Goal: Task Accomplishment & Management: Use online tool/utility

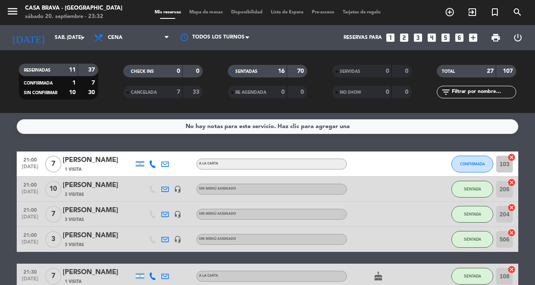
click at [198, 14] on span "Mapa de mesas" at bounding box center [206, 12] width 42 height 5
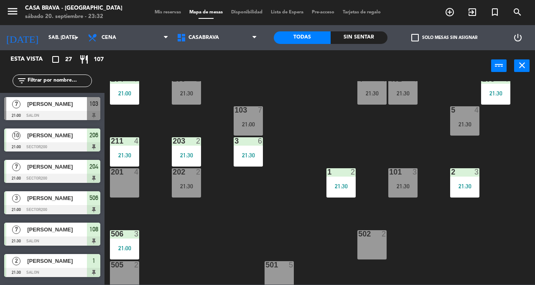
scroll to position [111, 1]
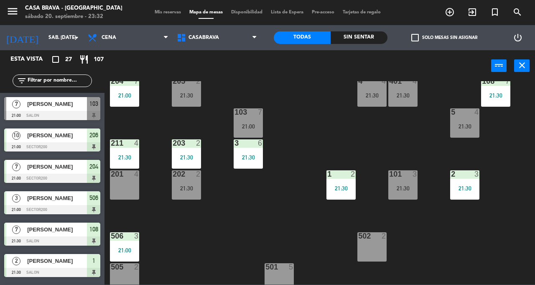
click at [167, 14] on span "Mis reservas" at bounding box center [168, 12] width 35 height 5
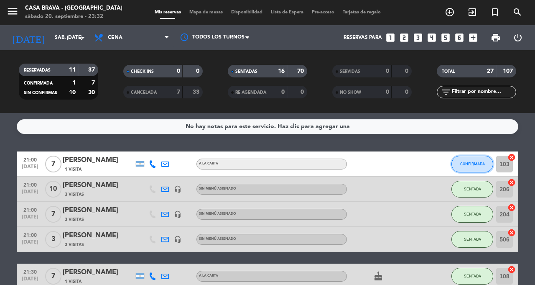
click at [473, 164] on span "CONFIRMADA" at bounding box center [472, 163] width 25 height 5
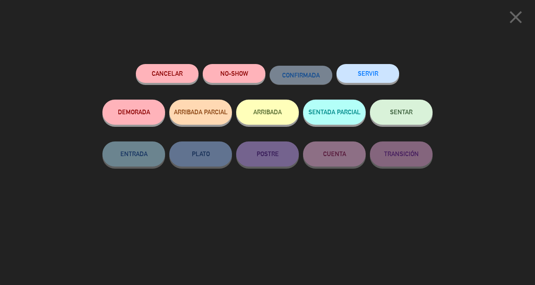
click at [250, 72] on button "NO-SHOW" at bounding box center [234, 73] width 63 height 19
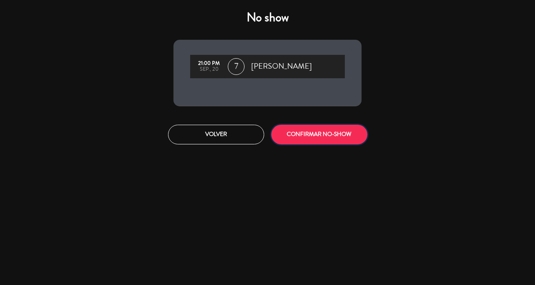
click at [333, 136] on button "CONFIRMAR NO-SHOW" at bounding box center [319, 135] width 96 height 20
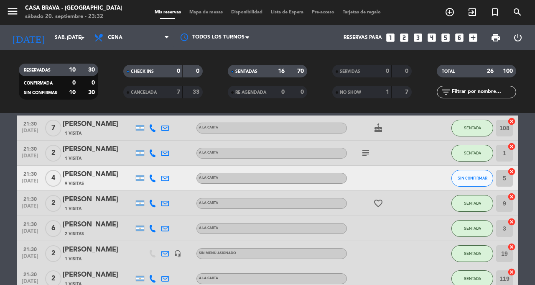
scroll to position [108, 0]
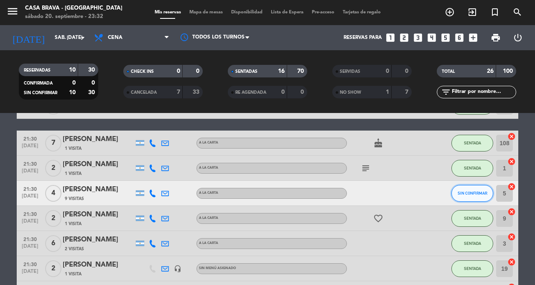
click at [478, 196] on button "SIN CONFIRMAR" at bounding box center [473, 193] width 42 height 17
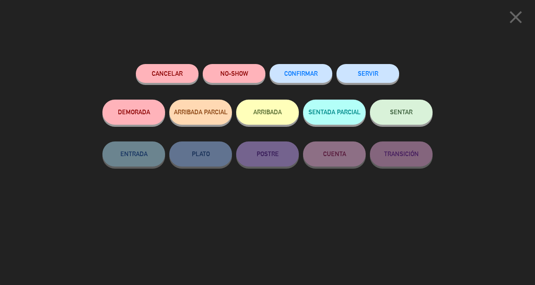
click at [241, 72] on button "NO-SHOW" at bounding box center [234, 73] width 63 height 19
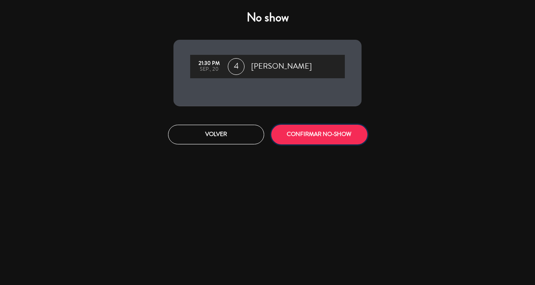
click at [345, 137] on button "CONFIRMAR NO-SHOW" at bounding box center [319, 135] width 96 height 20
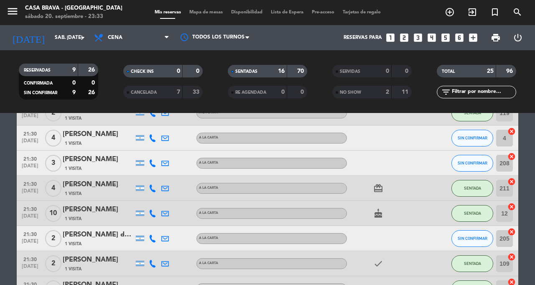
scroll to position [264, 0]
click at [473, 144] on button "SIN CONFIRMAR" at bounding box center [473, 137] width 42 height 17
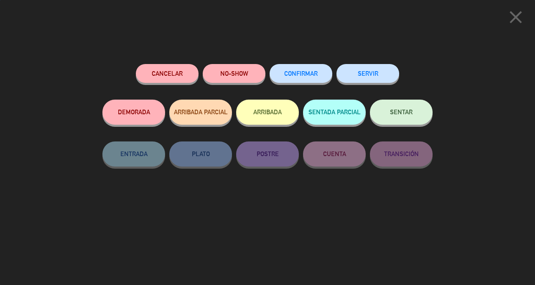
click at [244, 77] on button "NO-SHOW" at bounding box center [234, 73] width 63 height 19
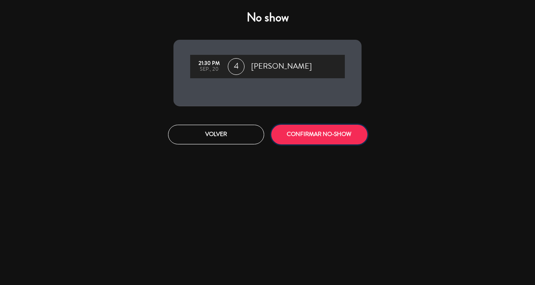
click at [342, 131] on button "CONFIRMAR NO-SHOW" at bounding box center [319, 135] width 96 height 20
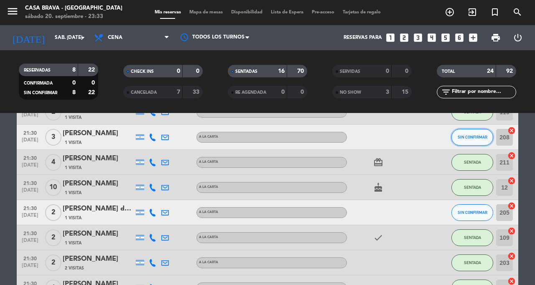
click at [476, 144] on button "SIN CONFIRMAR" at bounding box center [473, 137] width 42 height 17
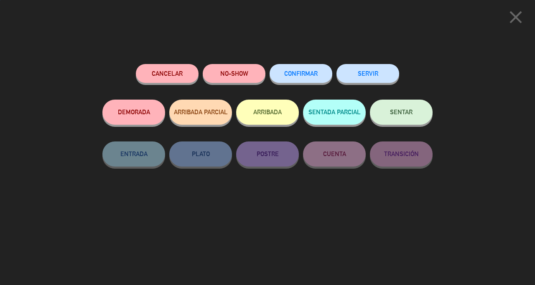
click at [245, 77] on button "NO-SHOW" at bounding box center [234, 73] width 63 height 19
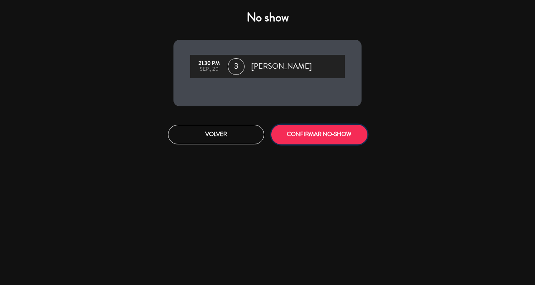
click at [335, 141] on button "CONFIRMAR NO-SHOW" at bounding box center [319, 135] width 96 height 20
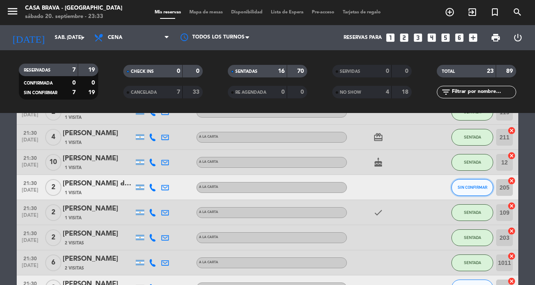
click at [470, 193] on button "SIN CONFIRMAR" at bounding box center [473, 187] width 42 height 17
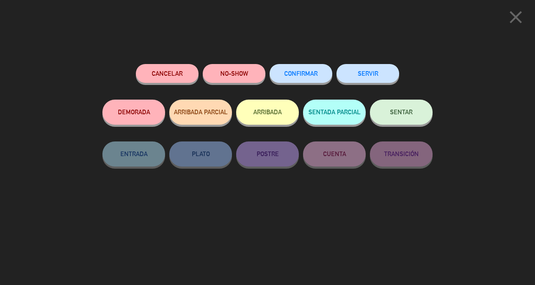
click at [241, 79] on button "NO-SHOW" at bounding box center [234, 73] width 63 height 19
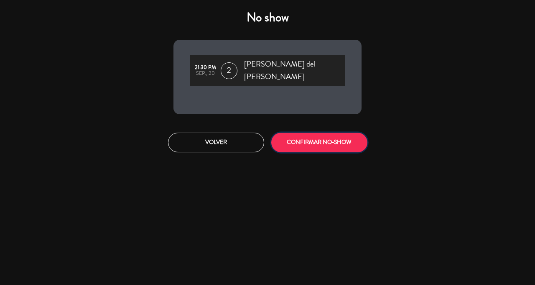
click at [328, 136] on button "CONFIRMAR NO-SHOW" at bounding box center [319, 143] width 96 height 20
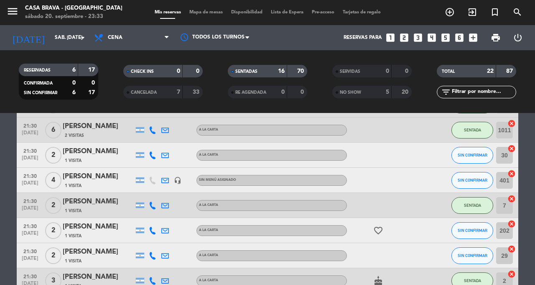
scroll to position [356, 0]
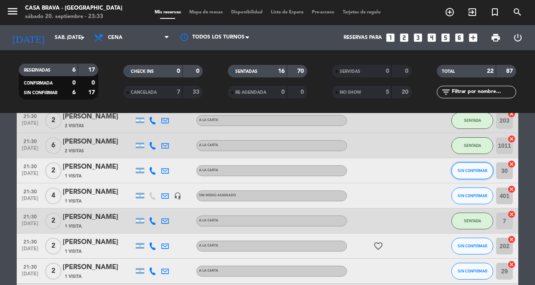
click at [464, 171] on span "SIN CONFIRMAR" at bounding box center [473, 170] width 30 height 5
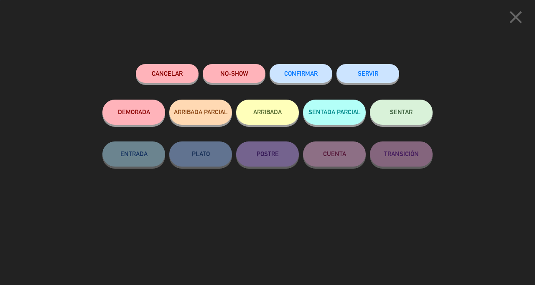
click at [251, 77] on button "NO-SHOW" at bounding box center [234, 73] width 63 height 19
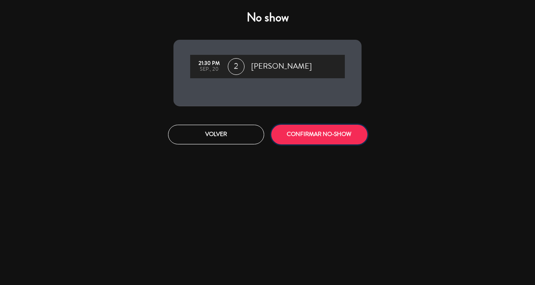
click at [348, 139] on button "CONFIRMAR NO-SHOW" at bounding box center [319, 135] width 96 height 20
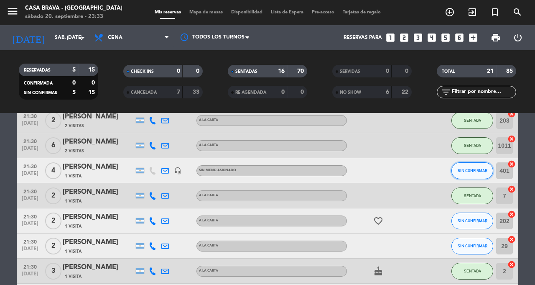
click at [468, 176] on button "SIN CONFIRMAR" at bounding box center [473, 170] width 42 height 17
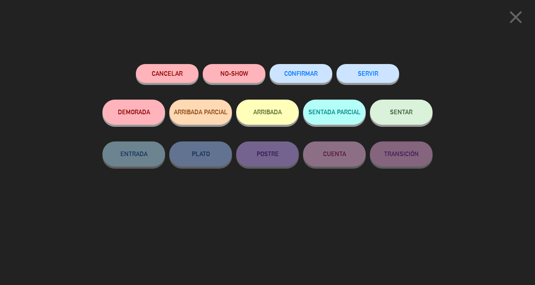
click at [234, 77] on button "NO-SHOW" at bounding box center [234, 73] width 63 height 19
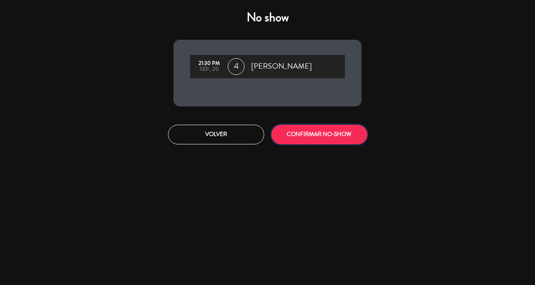
click at [308, 138] on button "CONFIRMAR NO-SHOW" at bounding box center [319, 135] width 96 height 20
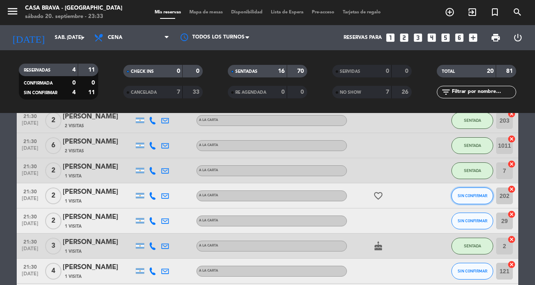
click at [470, 199] on button "SIN CONFIRMAR" at bounding box center [473, 195] width 42 height 17
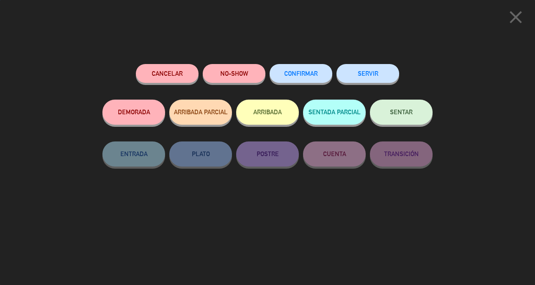
click at [244, 80] on button "NO-SHOW" at bounding box center [234, 73] width 63 height 19
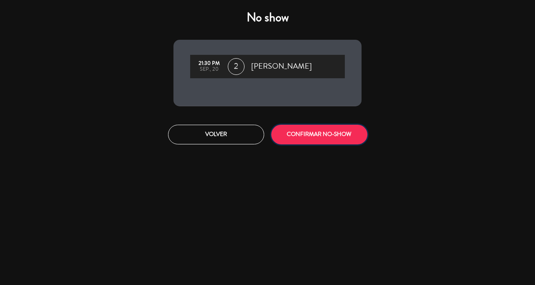
click at [324, 135] on button "CONFIRMAR NO-SHOW" at bounding box center [319, 135] width 96 height 20
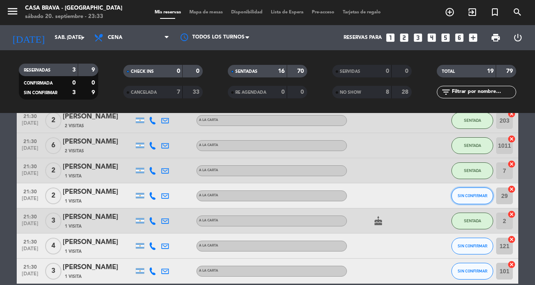
click at [478, 194] on span "SIN CONFIRMAR" at bounding box center [473, 195] width 30 height 5
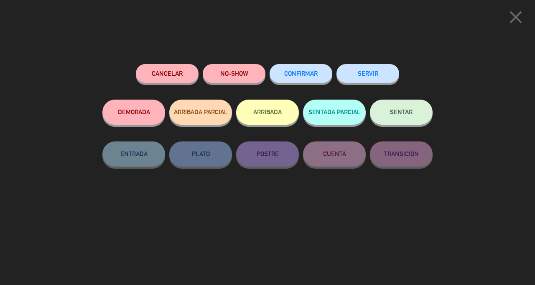
click at [240, 82] on button "NO-SHOW" at bounding box center [234, 73] width 63 height 19
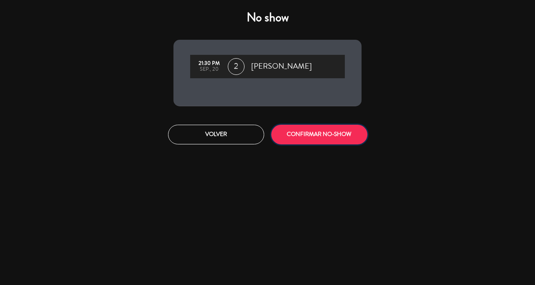
click at [333, 138] on button "CONFIRMAR NO-SHOW" at bounding box center [319, 135] width 96 height 20
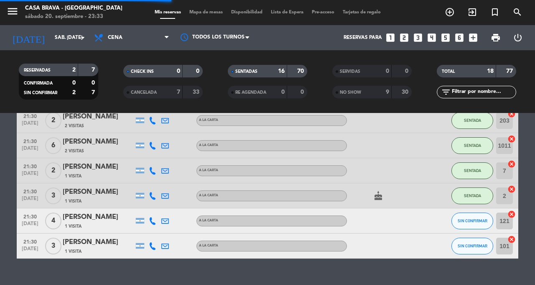
scroll to position [345, 0]
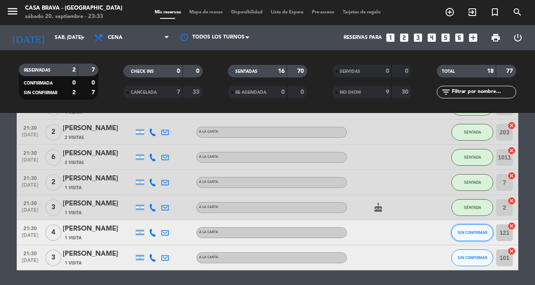
click at [470, 238] on button "SIN CONFIRMAR" at bounding box center [473, 232] width 42 height 17
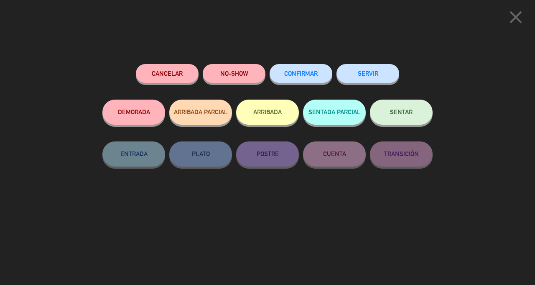
click at [238, 81] on button "NO-SHOW" at bounding box center [234, 73] width 63 height 19
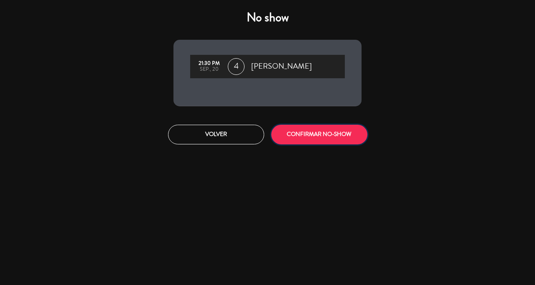
click at [325, 143] on button "CONFIRMAR NO-SHOW" at bounding box center [319, 135] width 96 height 20
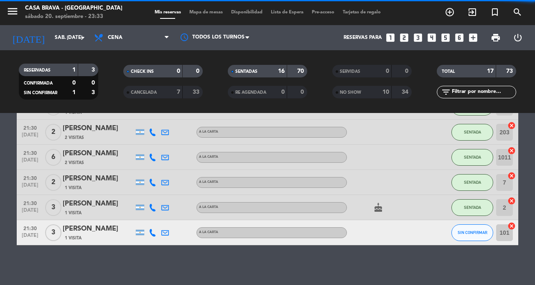
scroll to position [319, 0]
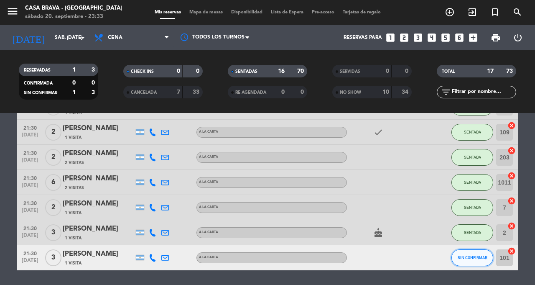
click at [473, 261] on button "SIN CONFIRMAR" at bounding box center [473, 257] width 42 height 17
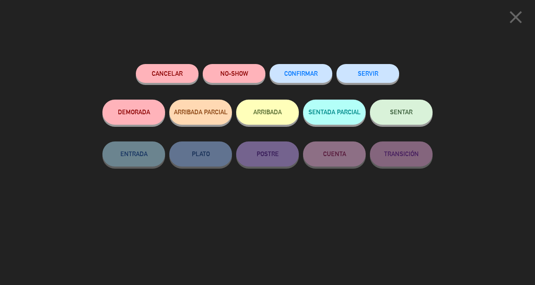
click at [238, 80] on button "NO-SHOW" at bounding box center [234, 73] width 63 height 19
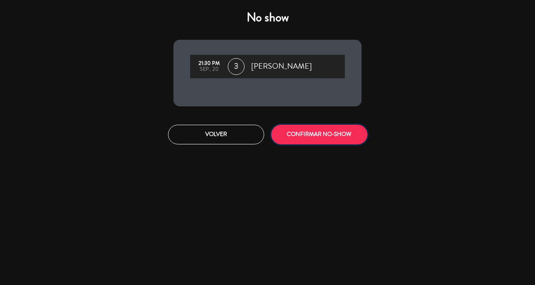
click at [316, 138] on button "CONFIRMAR NO-SHOW" at bounding box center [319, 135] width 96 height 20
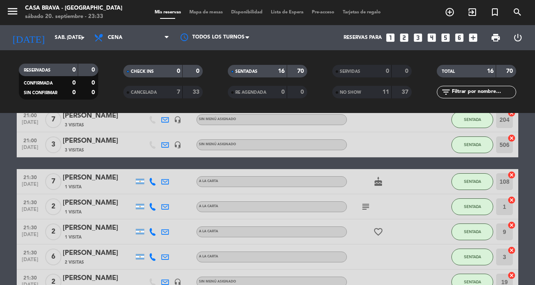
scroll to position [0, 0]
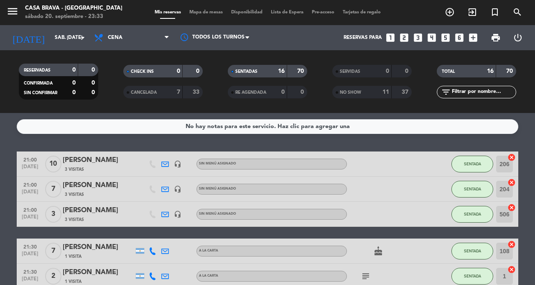
click at [194, 23] on div "menu Casa Brava - [PERSON_NAME] 20. septiembre - 23:33 Mis reservas Mapa de mes…" at bounding box center [267, 12] width 535 height 25
click at [199, 13] on span "Mapa de mesas" at bounding box center [206, 12] width 42 height 5
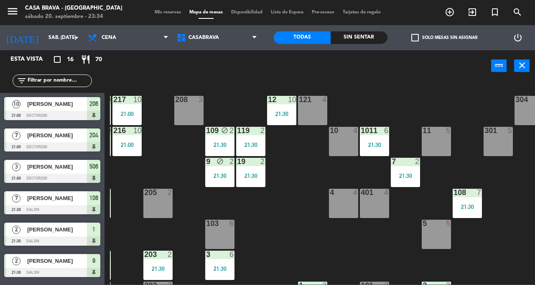
scroll to position [0, 30]
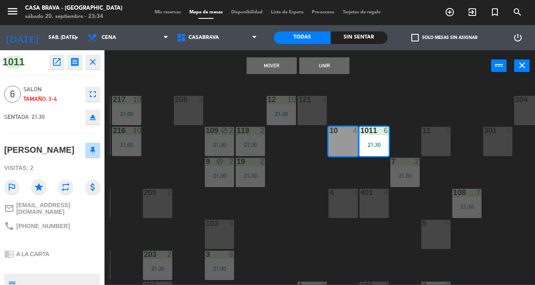
click at [300, 208] on div "207 10 21:00 208 3 217 10 21:00 12 10 21:30 121 4 304 5 206 10 21:00 216 10 21:…" at bounding box center [322, 182] width 425 height 203
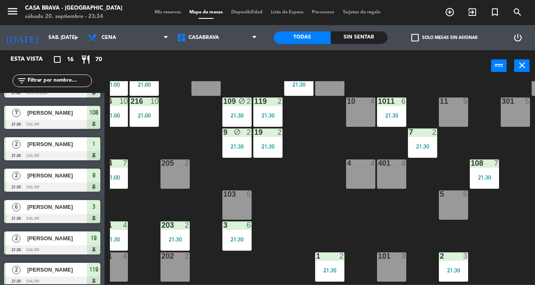
scroll to position [36, 13]
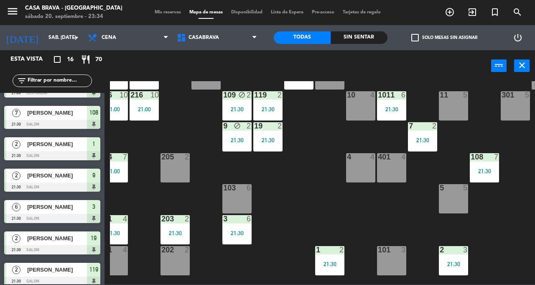
click at [361, 176] on div "4 4" at bounding box center [360, 167] width 29 height 29
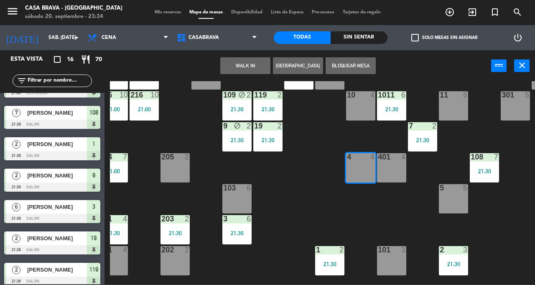
click at [299, 210] on div "207 10 21:00 208 3 217 10 21:00 12 10 21:30 121 4 304 5 206 10 21:00 216 10 21:…" at bounding box center [322, 182] width 425 height 203
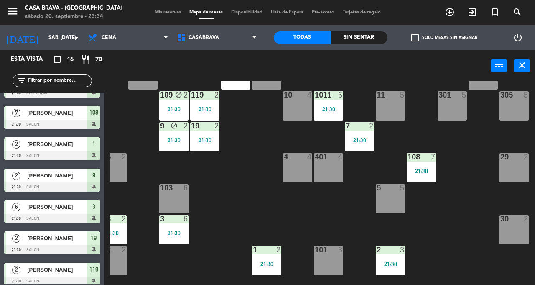
scroll to position [45, 76]
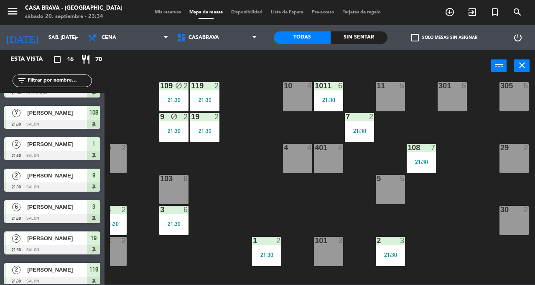
click at [508, 158] on div "29 2" at bounding box center [514, 158] width 29 height 29
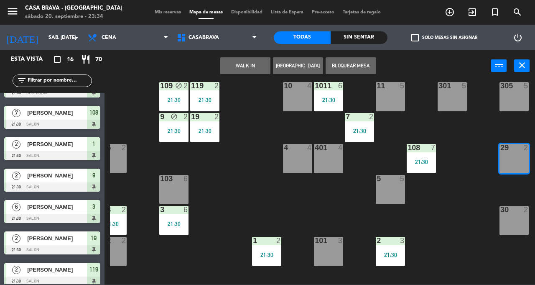
click at [256, 65] on button "WALK IN" at bounding box center [245, 65] width 50 height 17
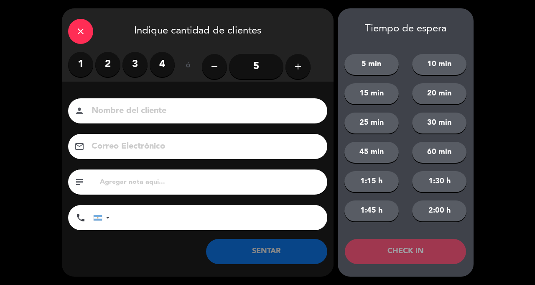
click at [110, 65] on label "2" at bounding box center [107, 64] width 25 height 25
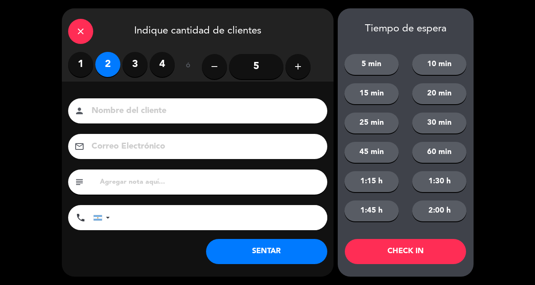
click at [297, 253] on button "SENTAR" at bounding box center [266, 251] width 121 height 25
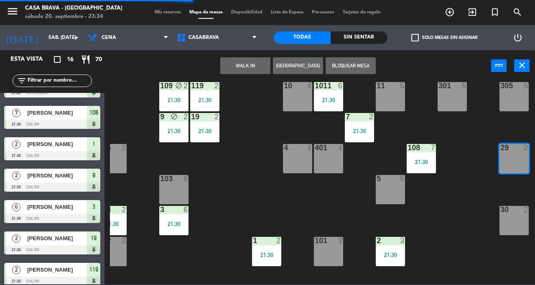
scroll to position [0, 0]
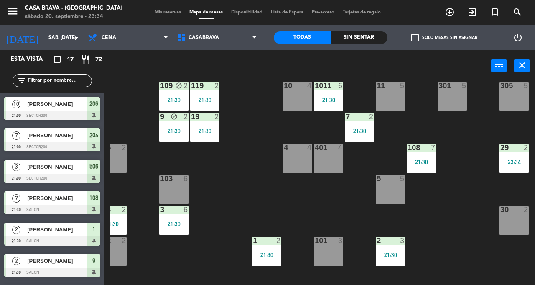
click at [512, 215] on div "30 2" at bounding box center [514, 220] width 29 height 29
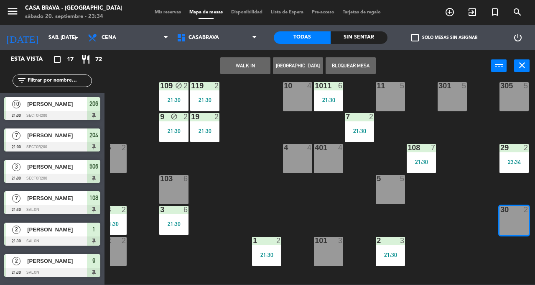
click at [257, 71] on button "WALK IN" at bounding box center [245, 65] width 50 height 17
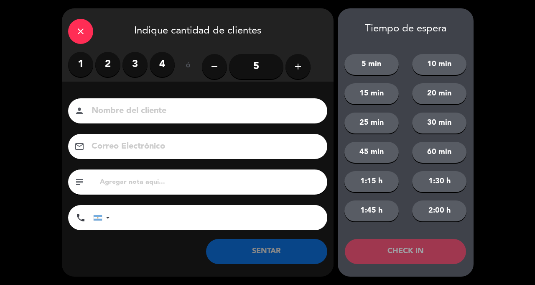
click at [99, 59] on label "2" at bounding box center [107, 64] width 25 height 25
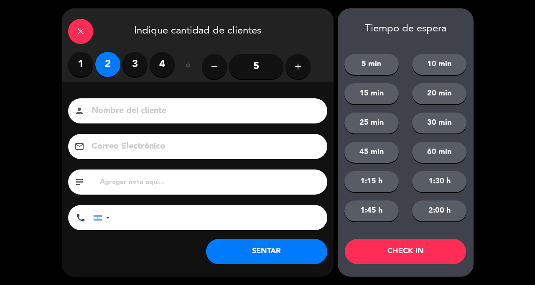
click at [293, 259] on button "SENTAR" at bounding box center [266, 251] width 121 height 25
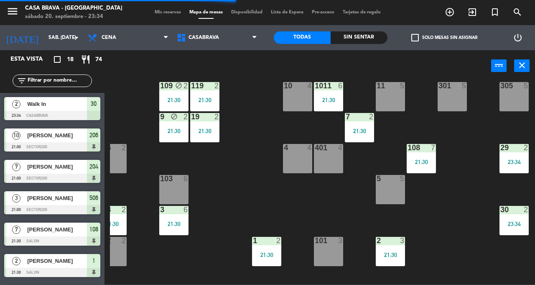
click at [305, 171] on div "4 4" at bounding box center [297, 158] width 29 height 29
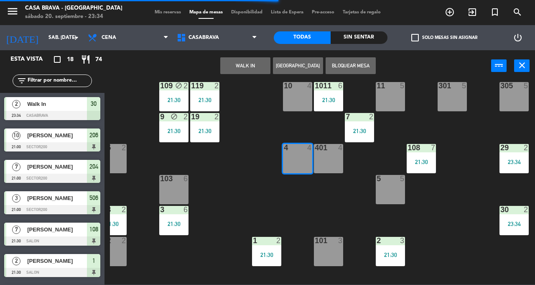
click at [239, 66] on button "WALK IN" at bounding box center [245, 65] width 50 height 17
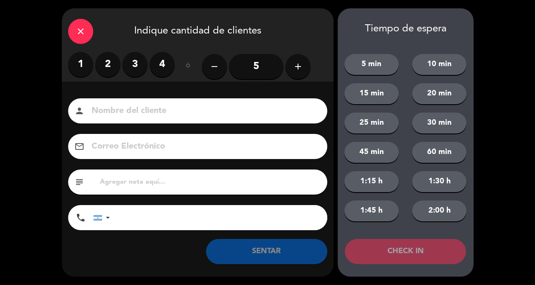
click at [161, 66] on label "4" at bounding box center [162, 64] width 25 height 25
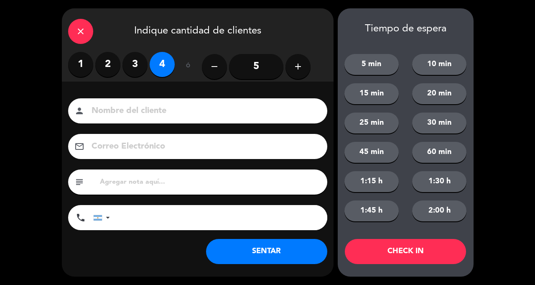
click at [284, 261] on button "SENTAR" at bounding box center [266, 251] width 121 height 25
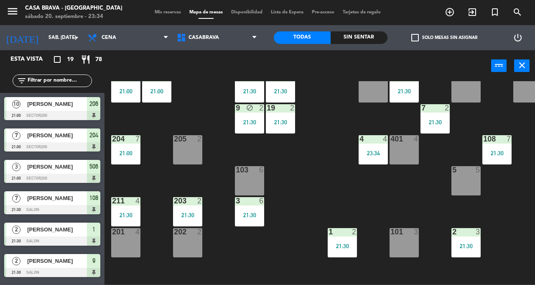
scroll to position [58, 0]
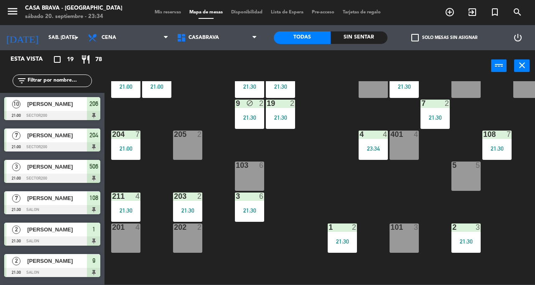
click at [394, 245] on div "101 3" at bounding box center [404, 237] width 29 height 29
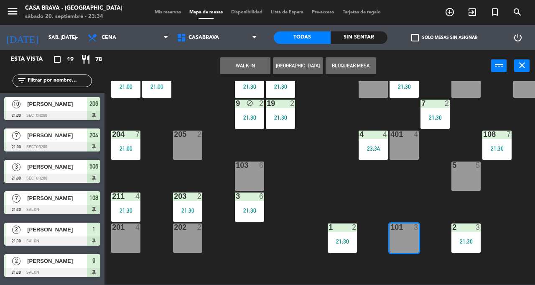
click at [258, 70] on button "WALK IN" at bounding box center [245, 65] width 50 height 17
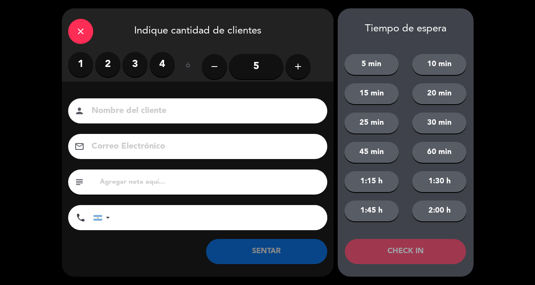
click at [105, 65] on label "2" at bounding box center [107, 64] width 25 height 25
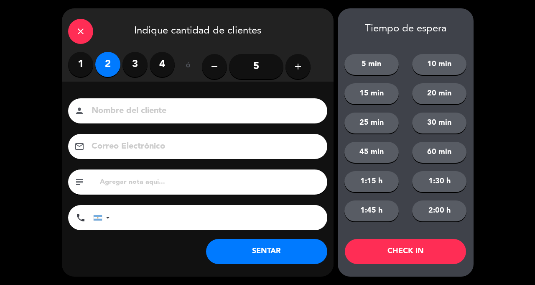
click at [289, 252] on button "SENTAR" at bounding box center [266, 251] width 121 height 25
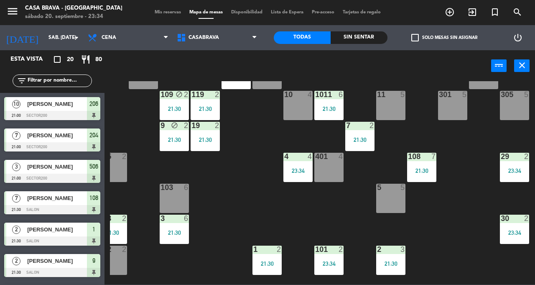
scroll to position [36, 76]
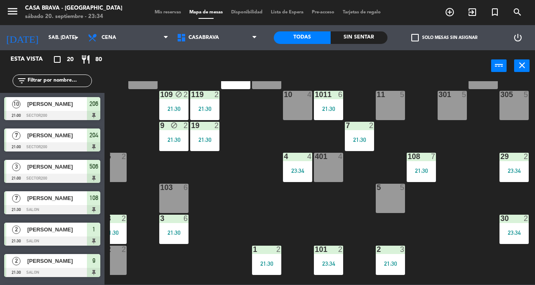
click at [391, 104] on div "11 5" at bounding box center [390, 105] width 29 height 29
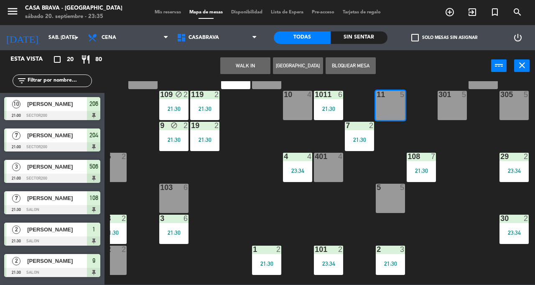
click at [252, 72] on button "WALK IN" at bounding box center [245, 65] width 50 height 17
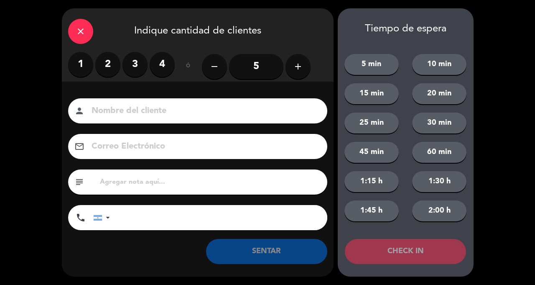
click at [166, 64] on label "4" at bounding box center [162, 64] width 25 height 25
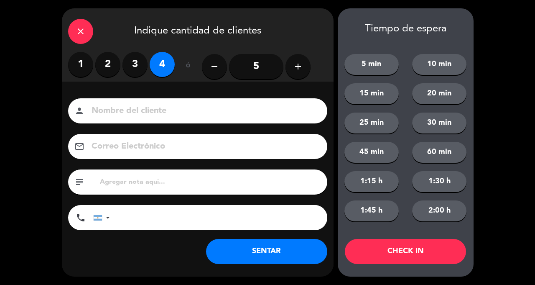
click at [283, 259] on button "SENTAR" at bounding box center [266, 251] width 121 height 25
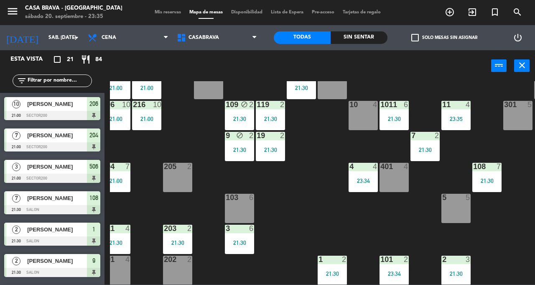
scroll to position [27, 10]
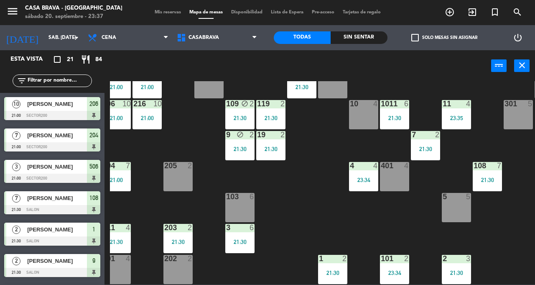
click at [396, 178] on div "401 4" at bounding box center [394, 176] width 29 height 29
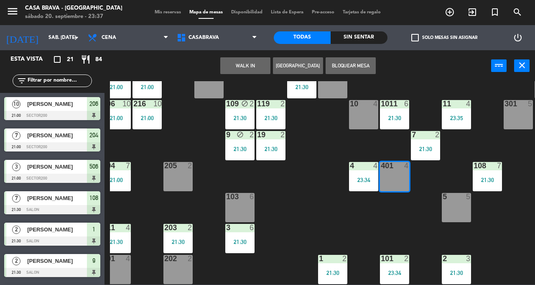
click at [256, 64] on button "WALK IN" at bounding box center [245, 65] width 50 height 17
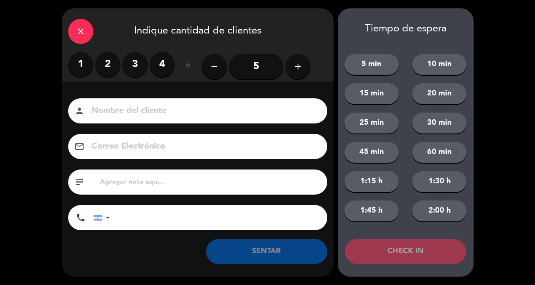
click at [161, 60] on label "4" at bounding box center [162, 64] width 25 height 25
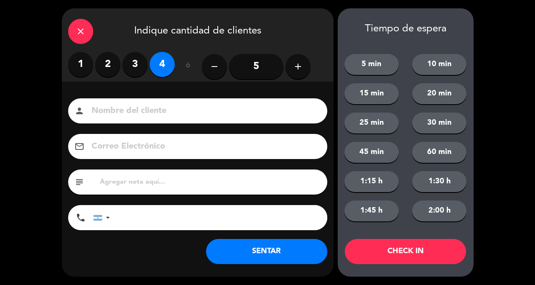
click at [276, 257] on button "SENTAR" at bounding box center [266, 251] width 121 height 25
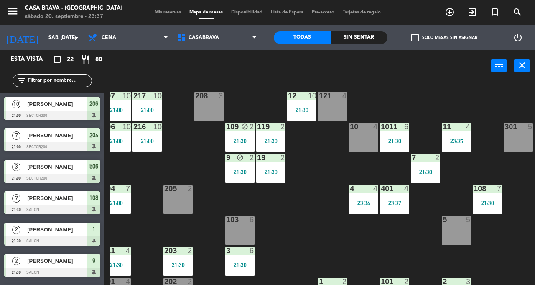
scroll to position [3, 10]
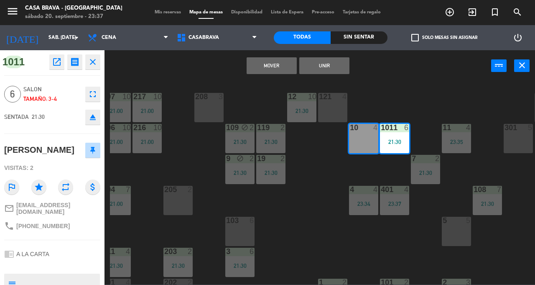
click at [330, 64] on button "Unir" at bounding box center [324, 65] width 50 height 17
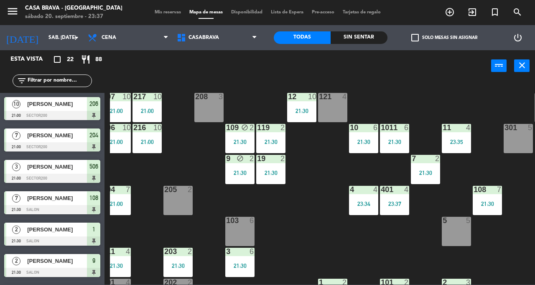
scroll to position [0, 0]
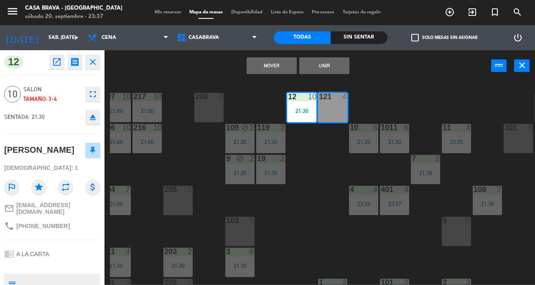
click at [336, 67] on button "Unir" at bounding box center [324, 65] width 50 height 17
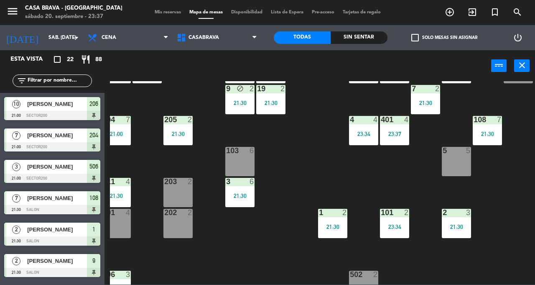
scroll to position [0, 10]
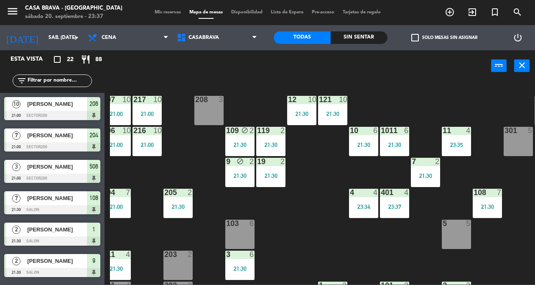
click at [210, 112] on div "208 3" at bounding box center [208, 110] width 29 height 29
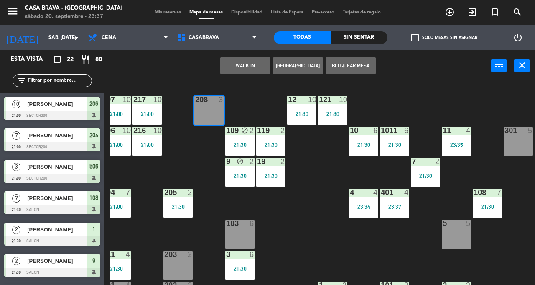
click at [268, 68] on button "WALK IN" at bounding box center [245, 65] width 50 height 17
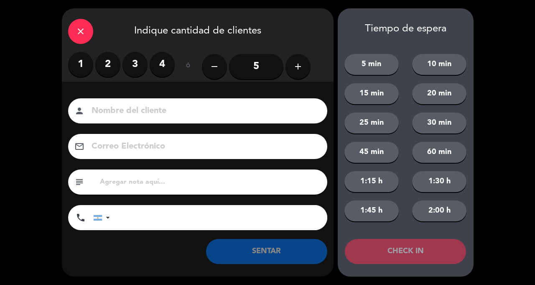
click at [106, 59] on label "2" at bounding box center [107, 64] width 25 height 25
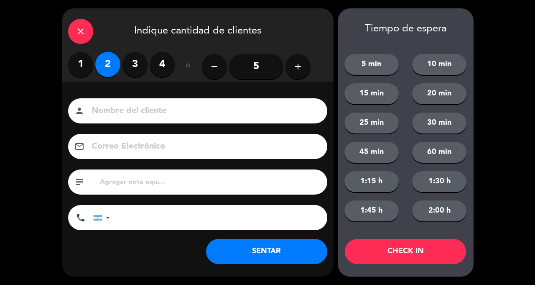
click at [278, 256] on button "SENTAR" at bounding box center [266, 251] width 121 height 25
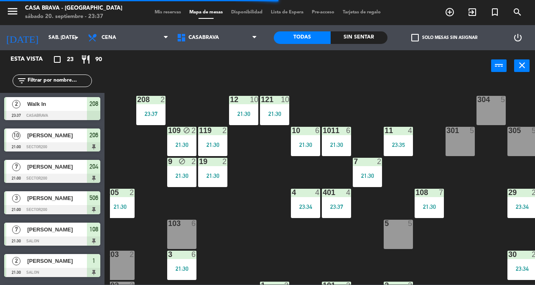
scroll to position [0, 76]
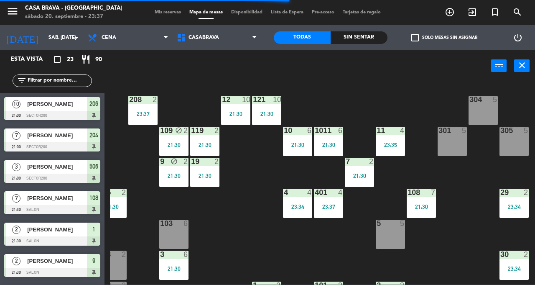
click at [455, 145] on div "301 5" at bounding box center [452, 141] width 29 height 29
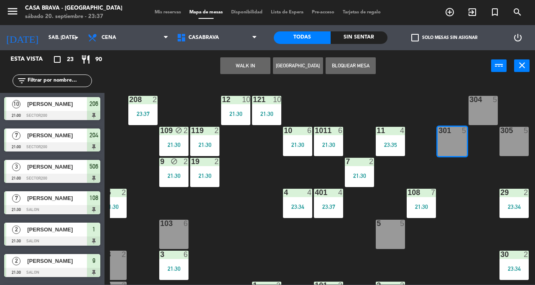
click at [251, 67] on button "WALK IN" at bounding box center [245, 65] width 50 height 17
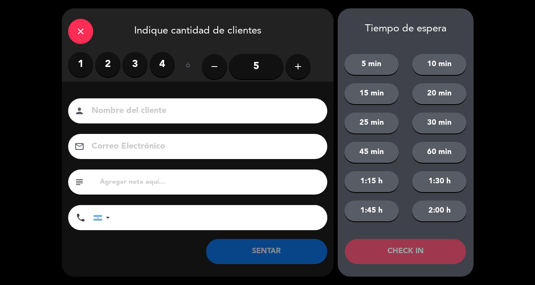
click at [105, 63] on label "2" at bounding box center [107, 64] width 25 height 25
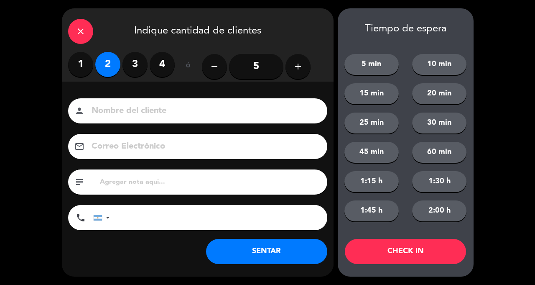
click at [265, 248] on button "SENTAR" at bounding box center [266, 251] width 121 height 25
